Goal: Navigation & Orientation: Find specific page/section

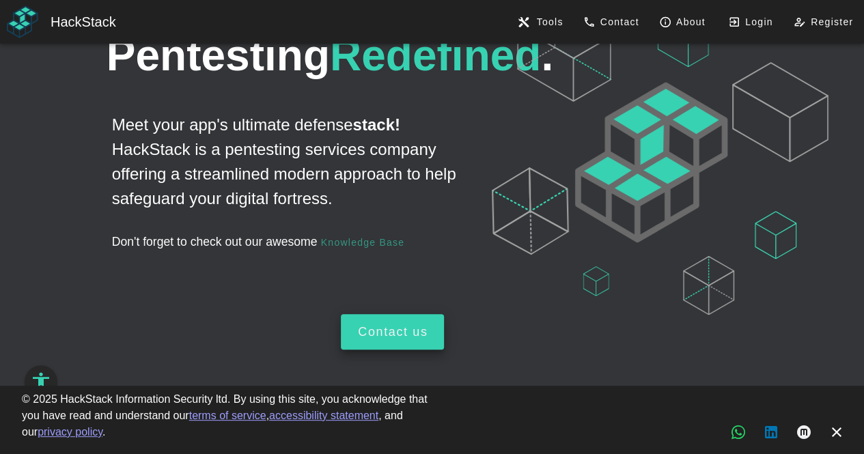
scroll to position [68, 0]
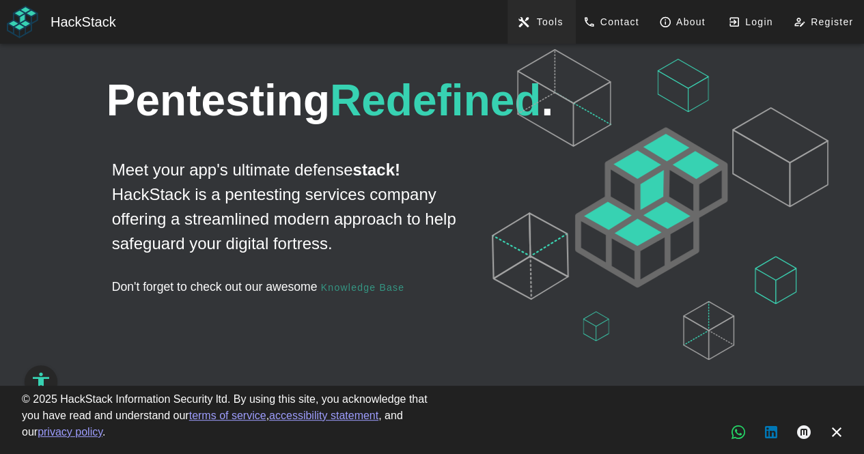
click at [541, 21] on span "Tools" at bounding box center [549, 21] width 27 height 11
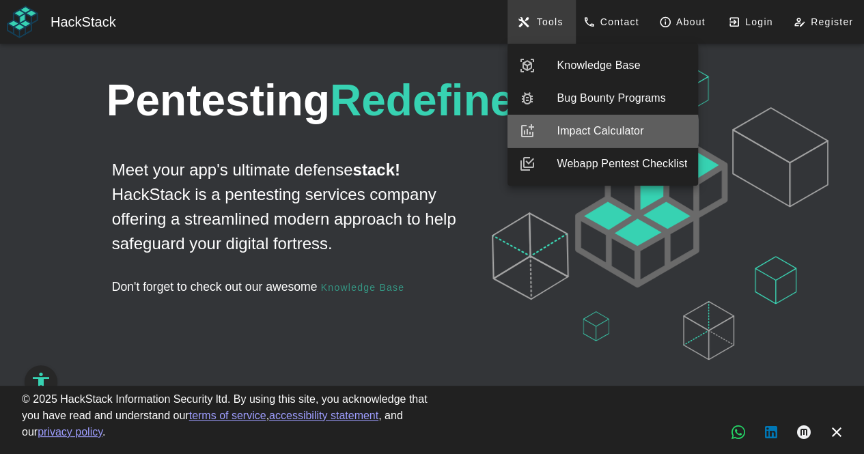
click at [575, 135] on div "Impact Calculator" at bounding box center [622, 131] width 130 height 16
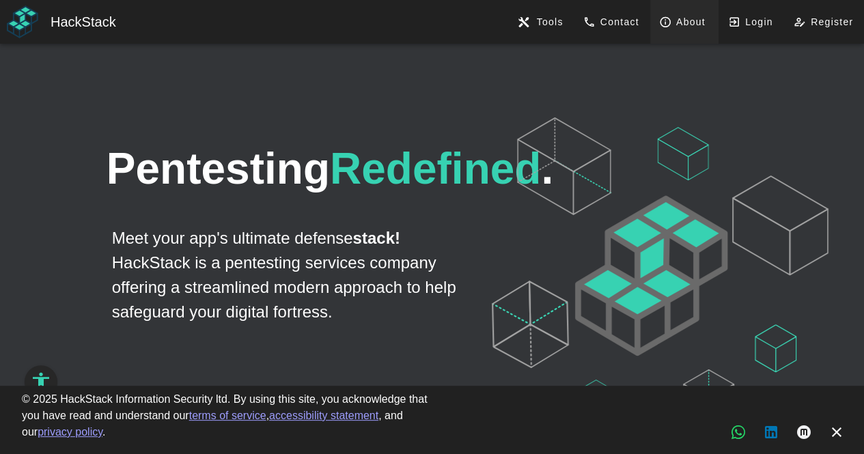
click at [681, 20] on span "About" at bounding box center [684, 22] width 42 height 12
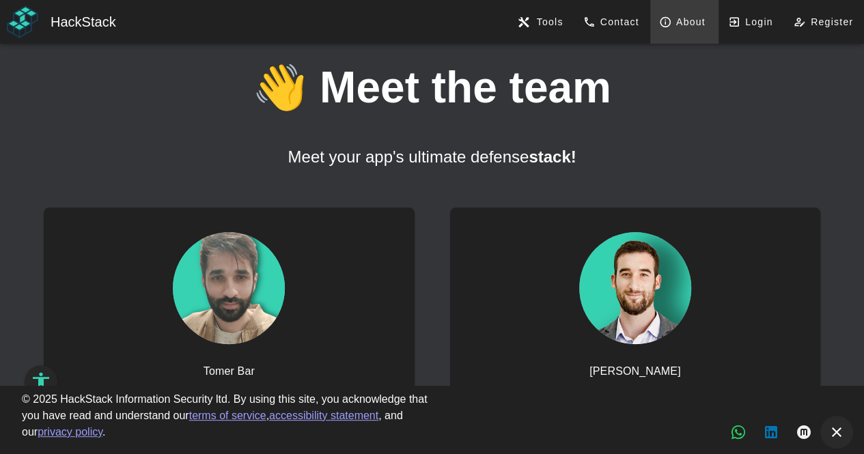
click at [832, 430] on icon "button" at bounding box center [837, 432] width 16 height 16
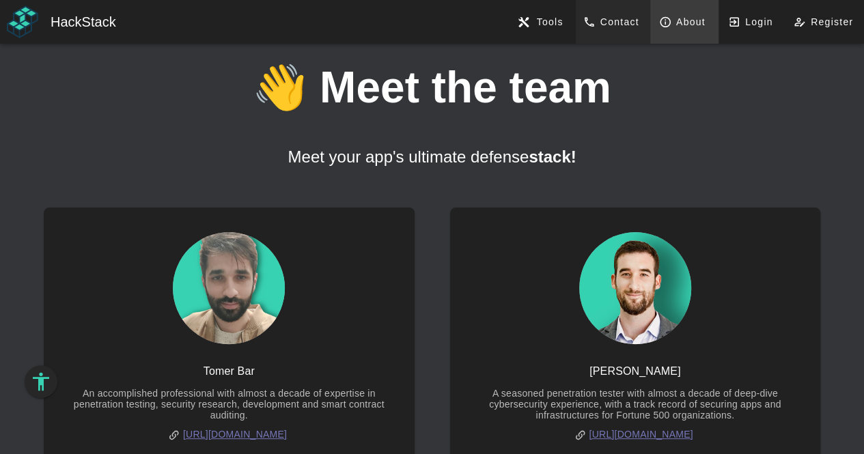
click at [629, 23] on span "Contact" at bounding box center [613, 22] width 52 height 12
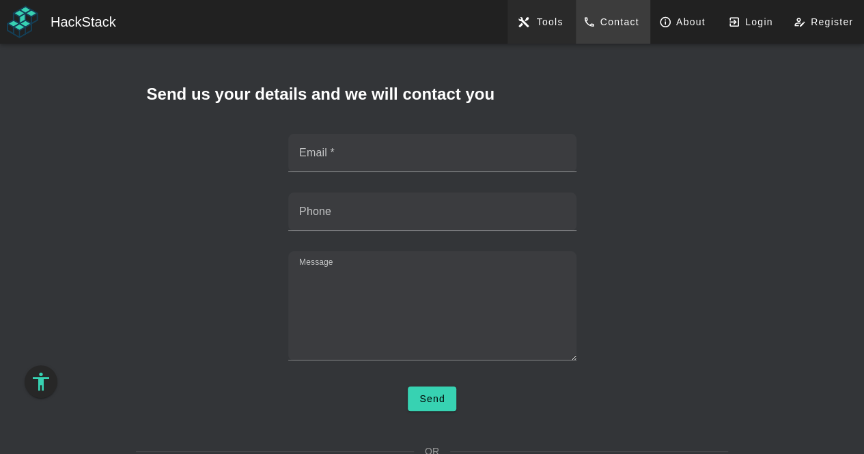
click at [563, 21] on button "Tools" at bounding box center [542, 22] width 68 height 44
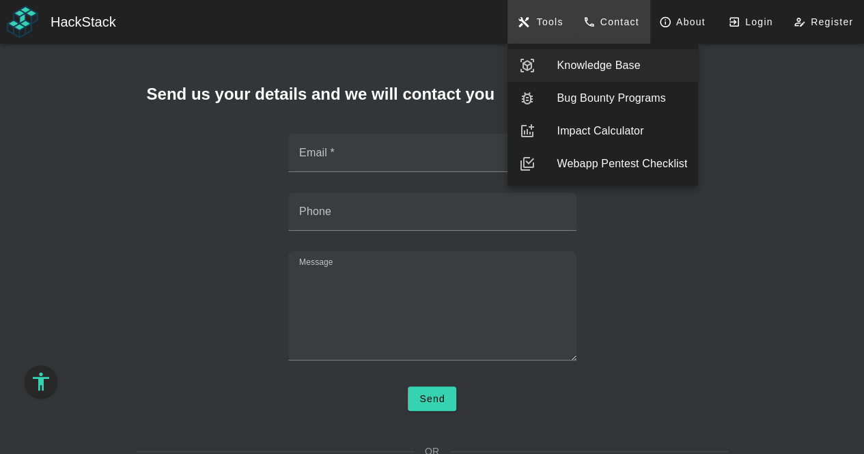
click at [576, 60] on div "Knowledge Base" at bounding box center [622, 65] width 130 height 16
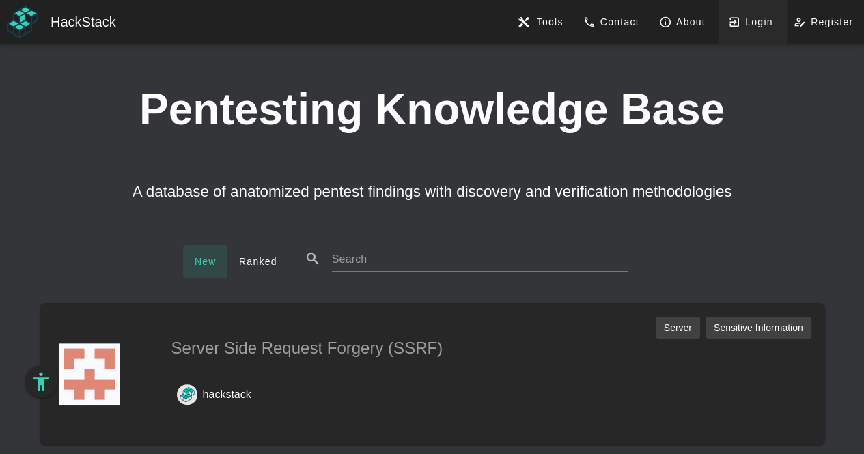
click at [749, 23] on span "Login" at bounding box center [752, 22] width 41 height 12
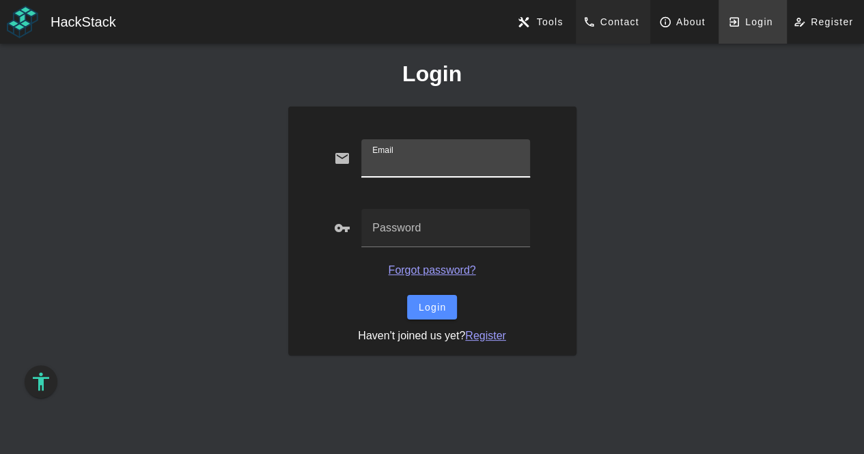
click at [631, 26] on span "Contact" at bounding box center [613, 22] width 52 height 12
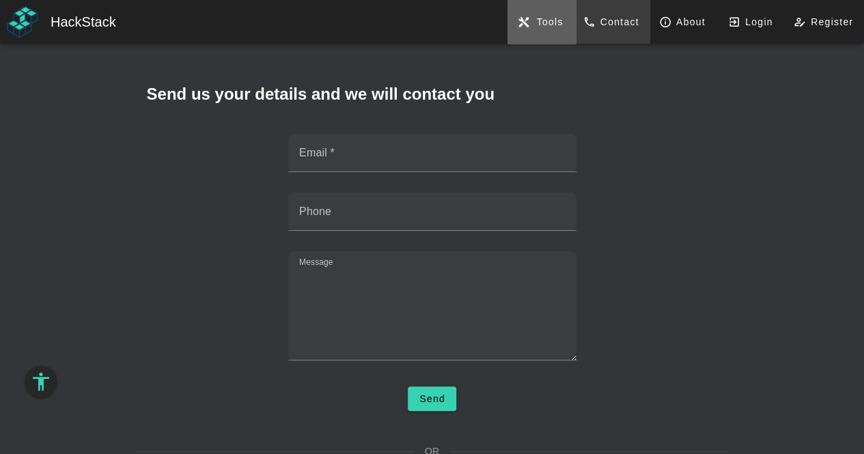
click at [559, 25] on span "Tools" at bounding box center [549, 21] width 27 height 11
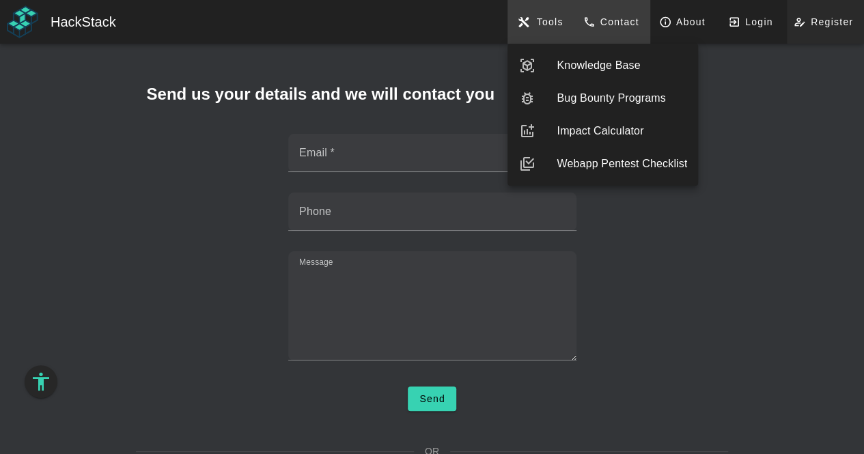
click at [805, 16] on icon at bounding box center [804, 22] width 12 height 12
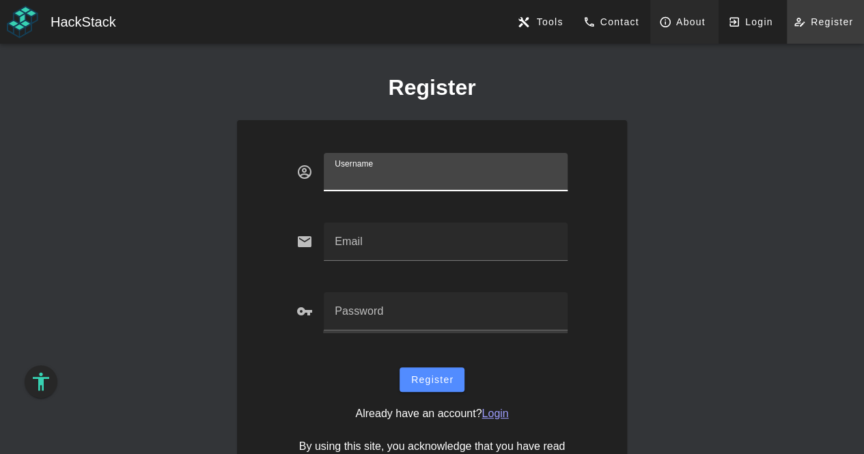
click at [678, 23] on span "About" at bounding box center [684, 22] width 42 height 12
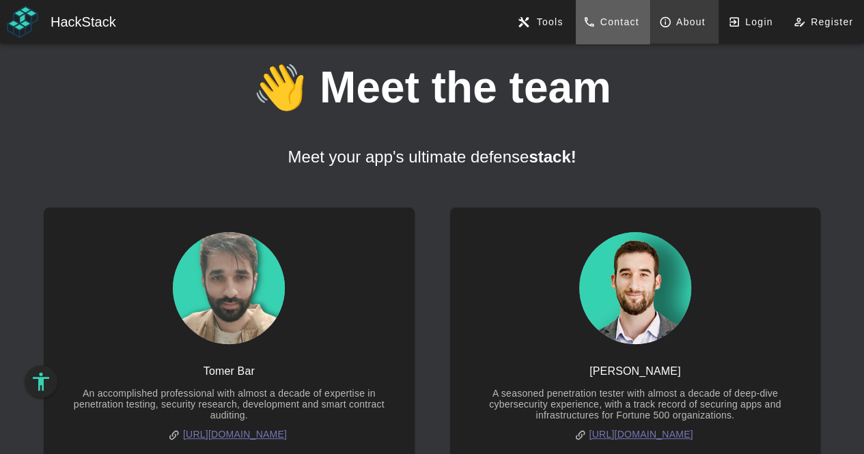
click at [630, 21] on span "Contact" at bounding box center [613, 22] width 52 height 12
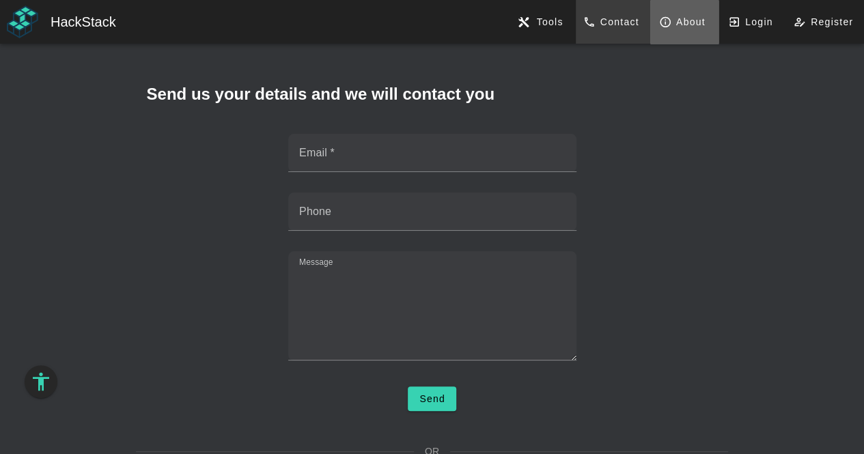
click at [677, 19] on span "About" at bounding box center [684, 22] width 42 height 12
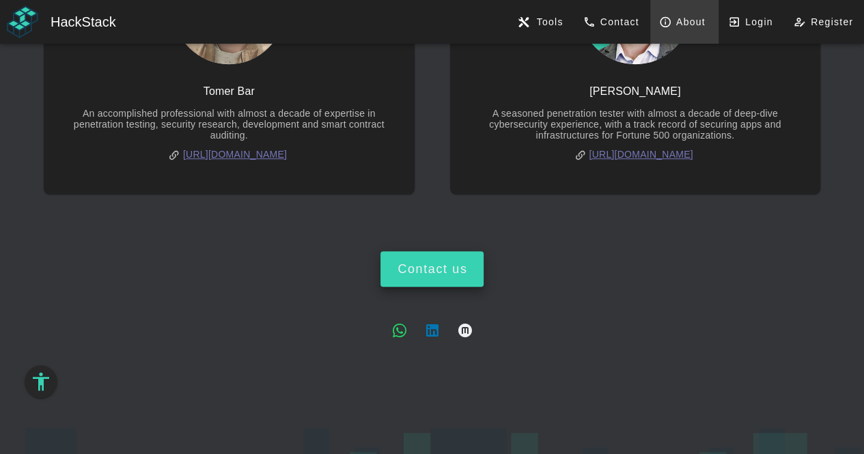
scroll to position [301, 0]
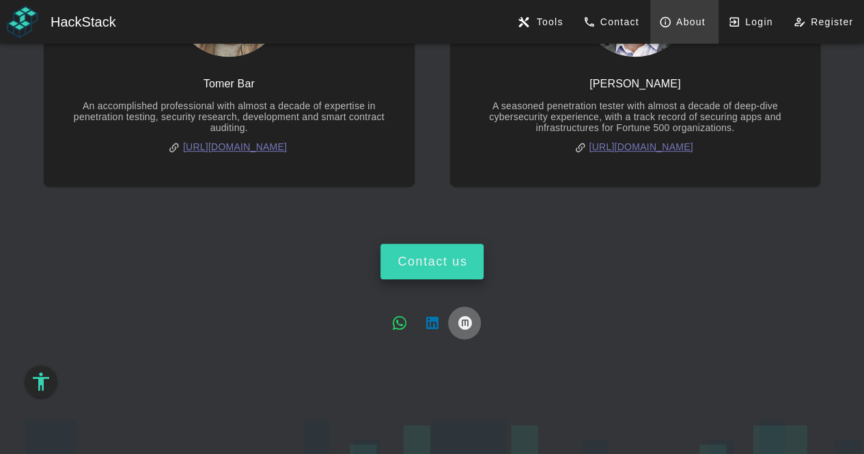
click at [466, 320] on icon "Medium articles, new tab" at bounding box center [464, 323] width 16 height 16
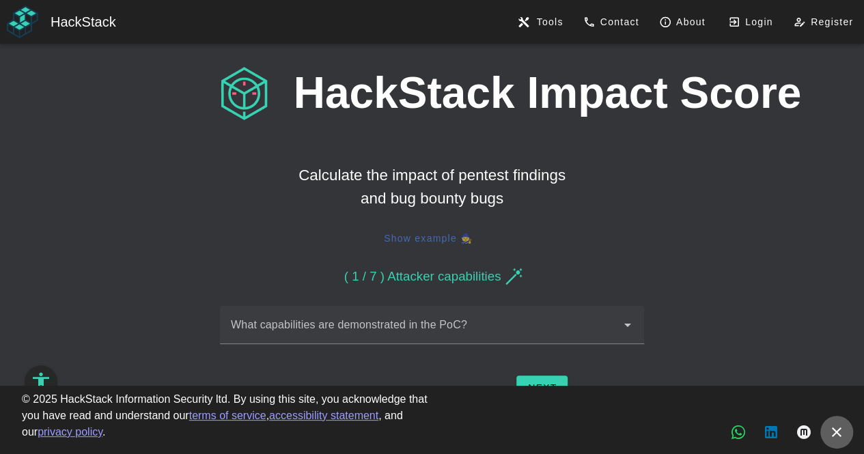
click at [833, 424] on icon "button" at bounding box center [837, 432] width 16 height 16
